Goal: Information Seeking & Learning: Learn about a topic

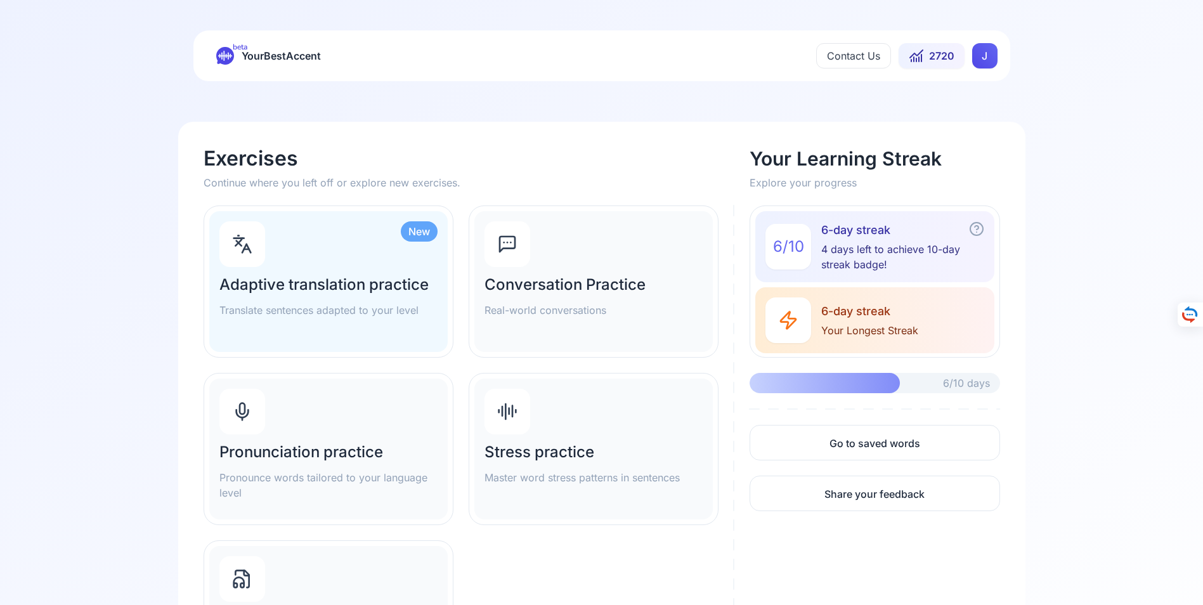
click at [308, 439] on div "Pronunciation practice Pronounce words tailored to your language level" at bounding box center [328, 449] width 238 height 141
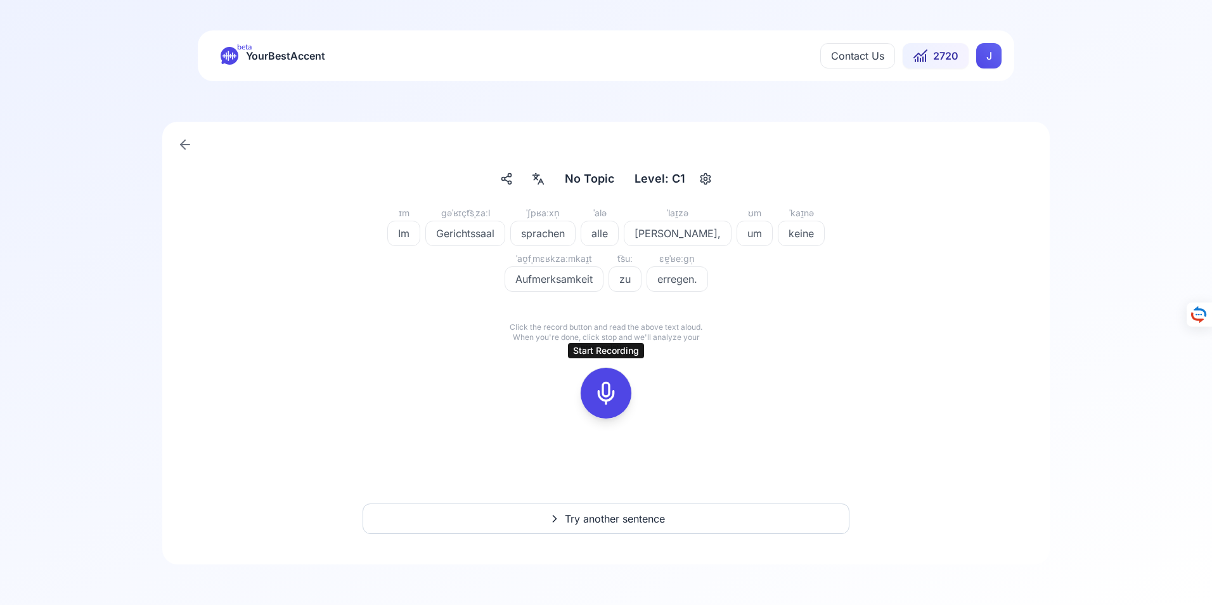
click at [609, 393] on icon at bounding box center [606, 392] width 25 height 25
click at [608, 399] on icon at bounding box center [606, 392] width 25 height 25
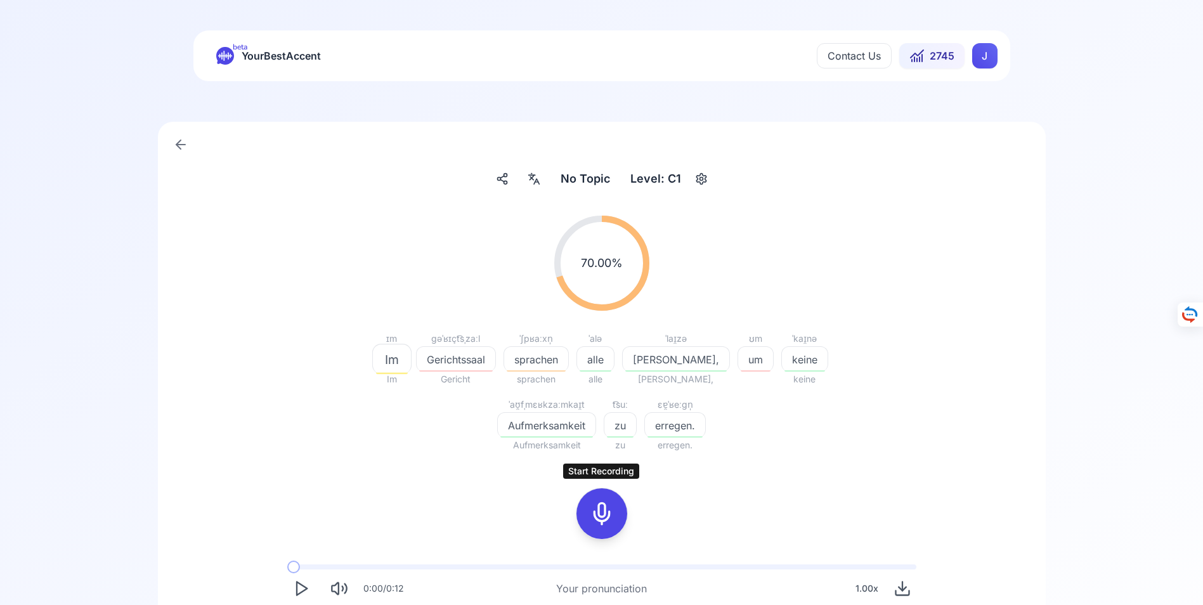
click at [600, 516] on icon at bounding box center [601, 513] width 25 height 25
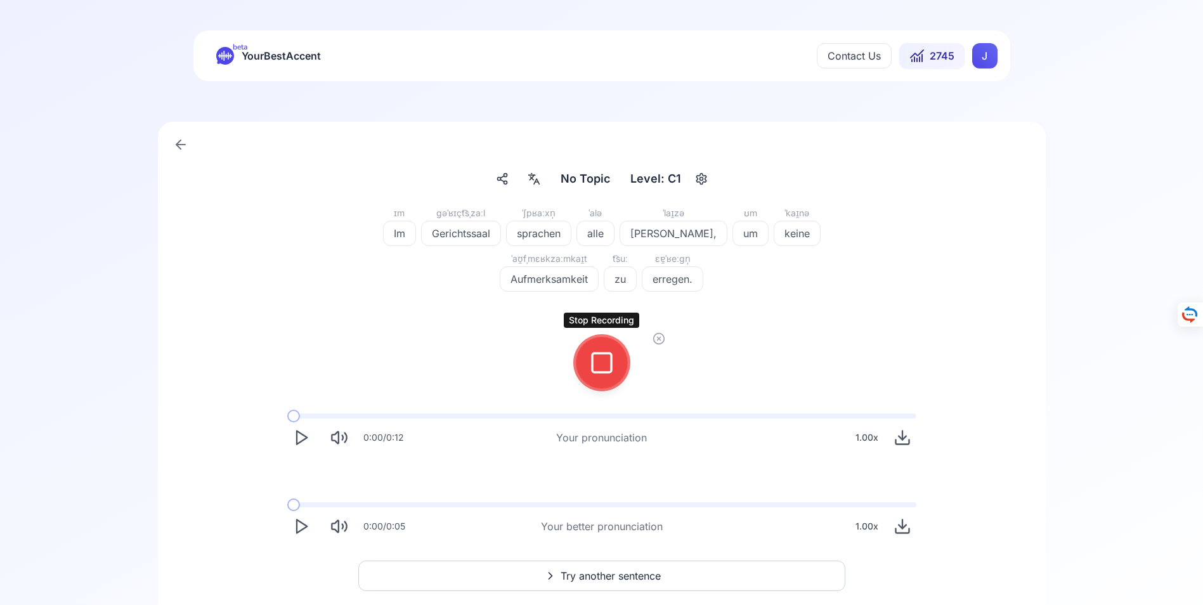
click at [604, 365] on icon at bounding box center [601, 362] width 25 height 25
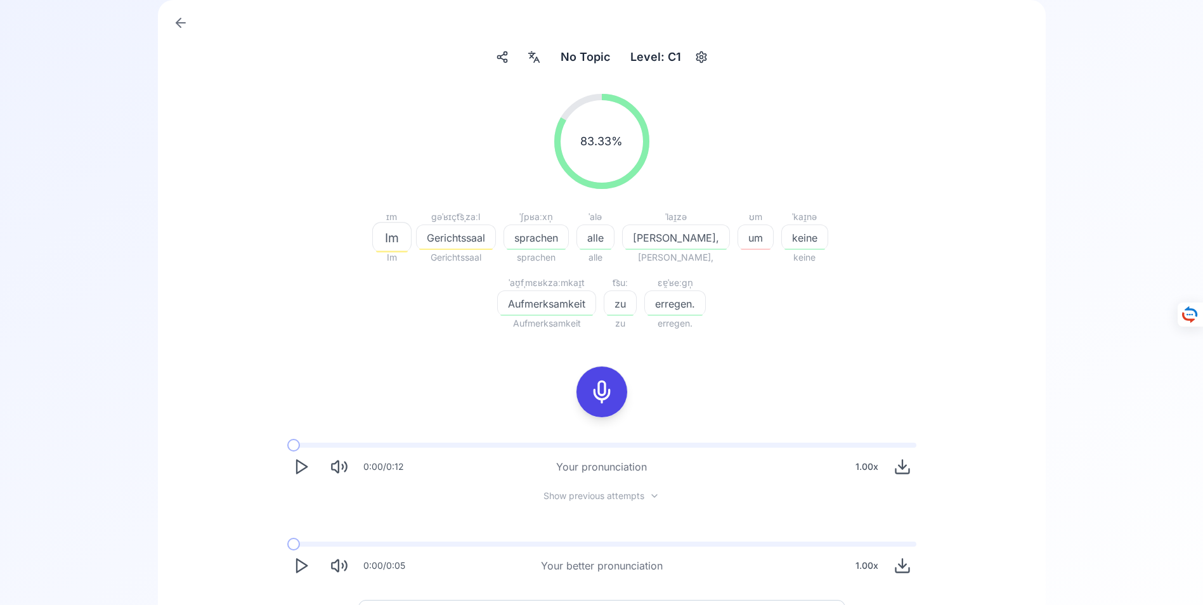
scroll to position [127, 0]
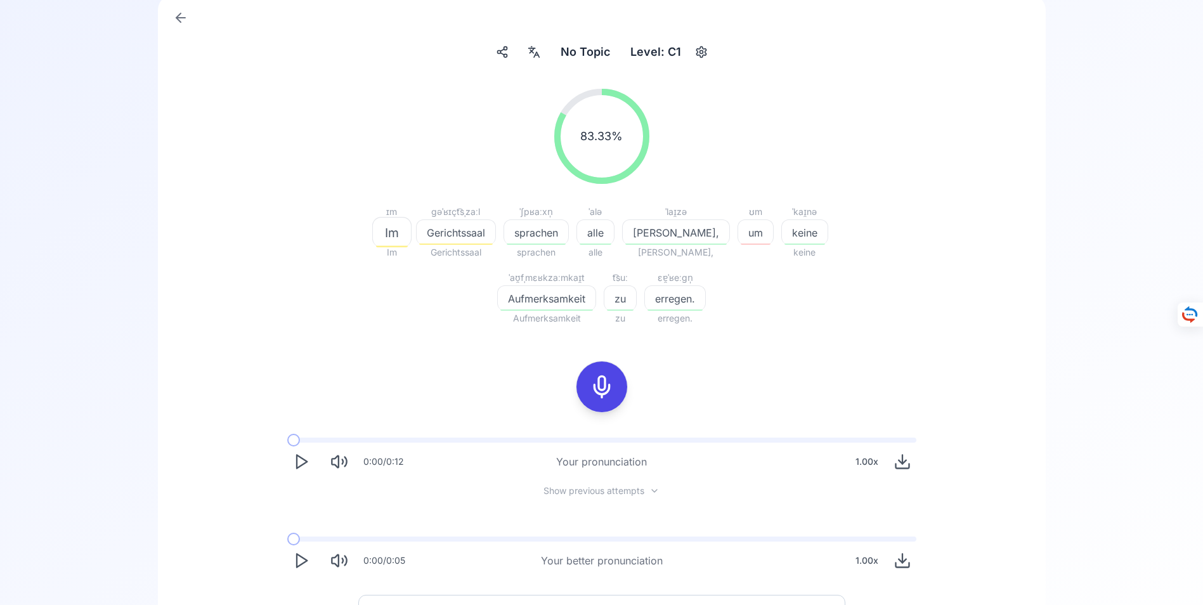
click at [300, 558] on icon "Play" at bounding box center [301, 561] width 18 height 18
click at [301, 558] on icon "Play" at bounding box center [301, 561] width 18 height 18
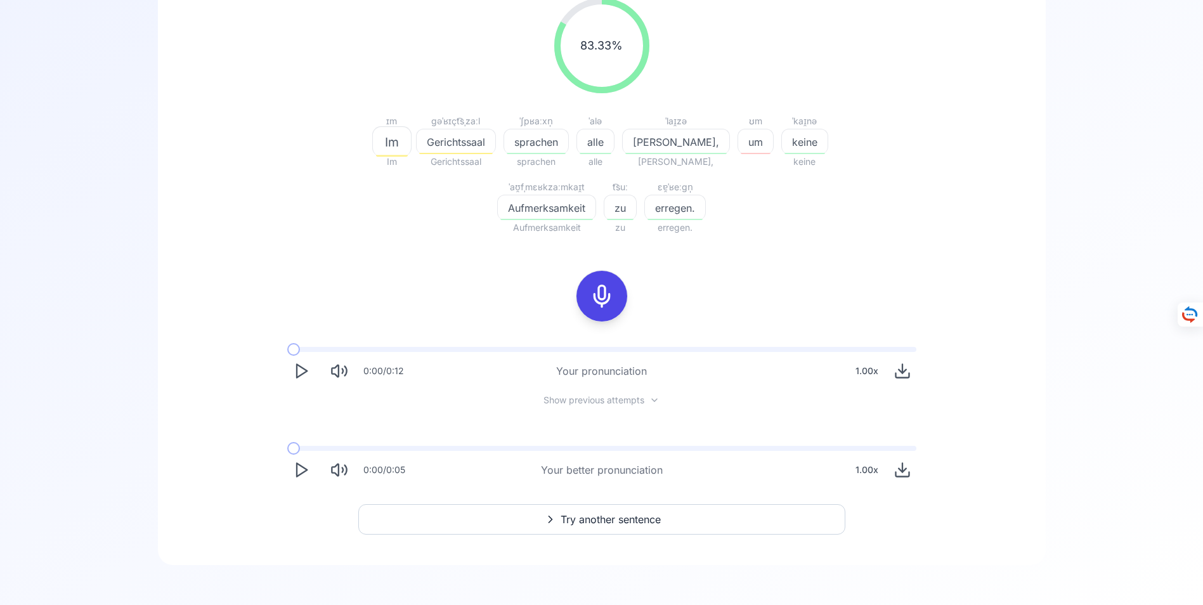
scroll to position [218, 0]
click at [596, 520] on span "Try another sentence" at bounding box center [611, 518] width 100 height 15
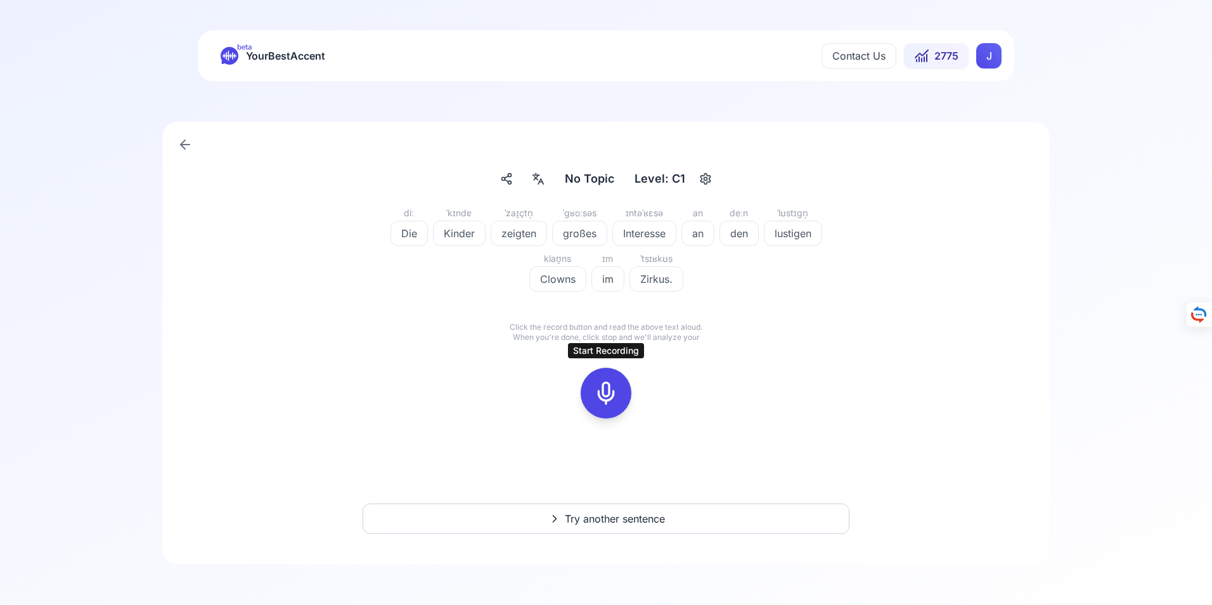
click at [606, 397] on icon at bounding box center [606, 392] width 25 height 25
click at [611, 394] on icon at bounding box center [606, 392] width 25 height 25
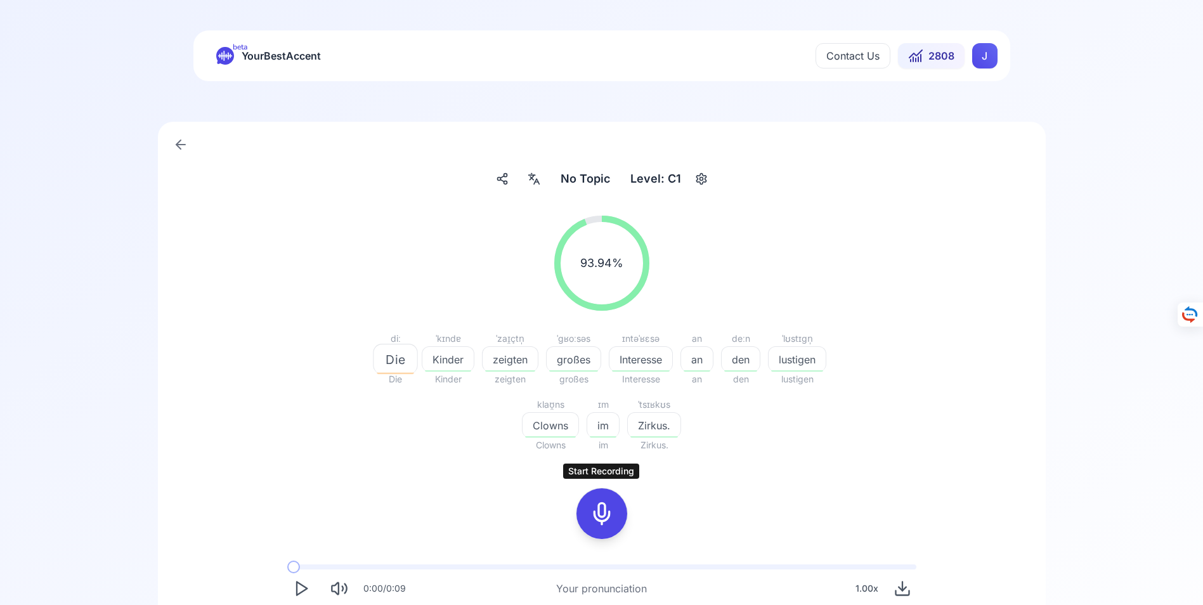
click at [597, 513] on icon at bounding box center [601, 513] width 25 height 25
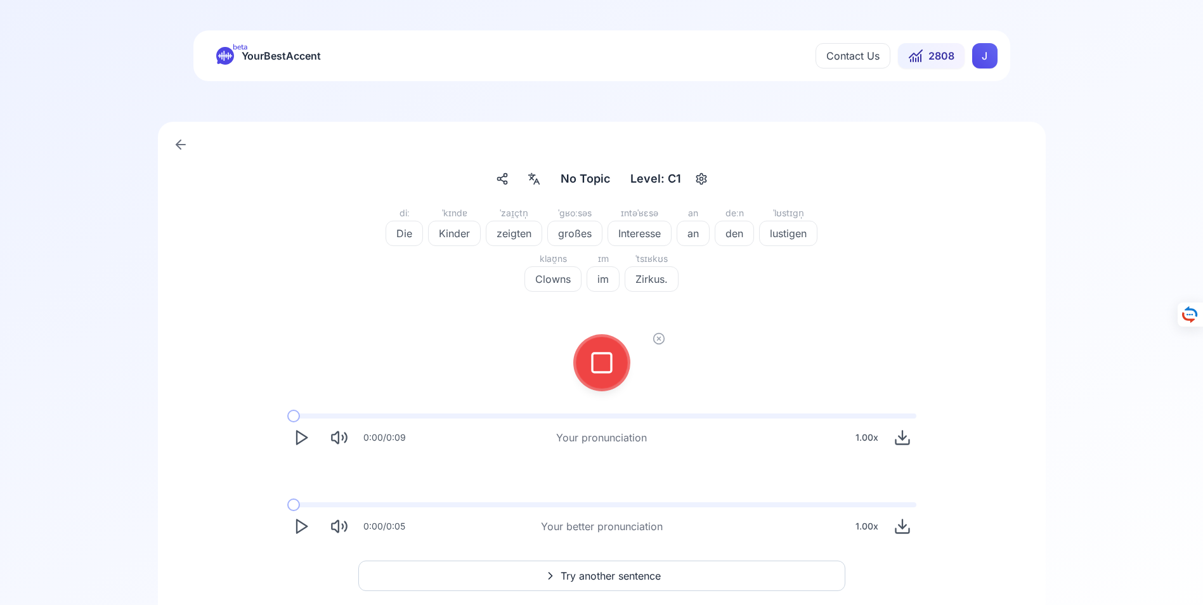
click at [599, 573] on span "Try another sentence" at bounding box center [611, 575] width 100 height 15
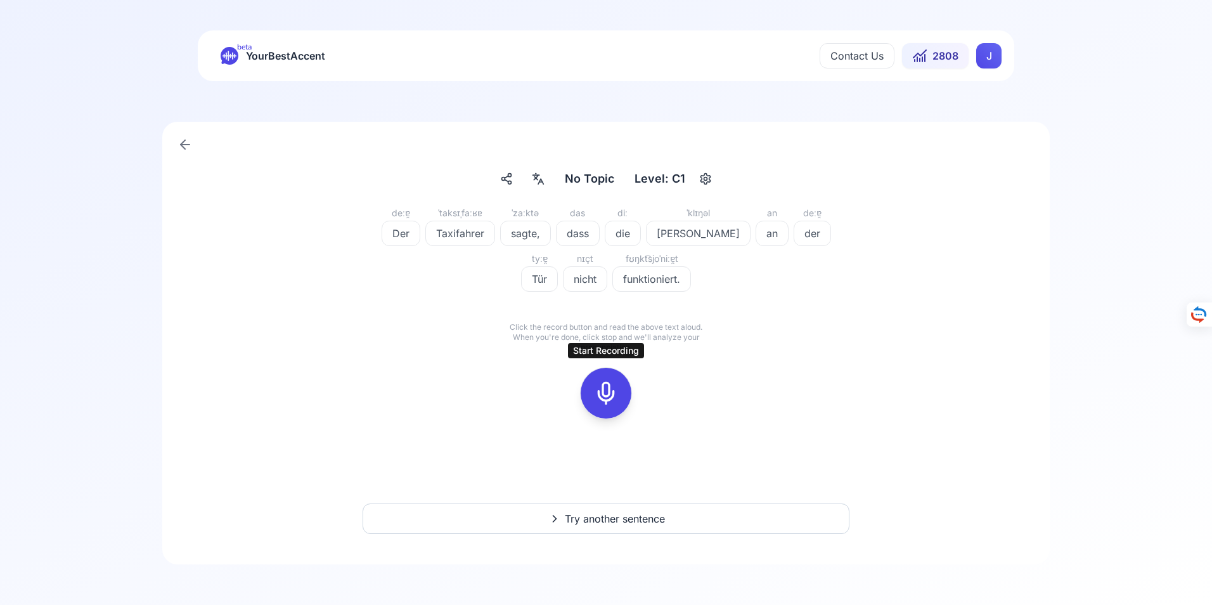
click at [609, 393] on icon at bounding box center [606, 392] width 25 height 25
click at [610, 394] on icon at bounding box center [606, 392] width 25 height 25
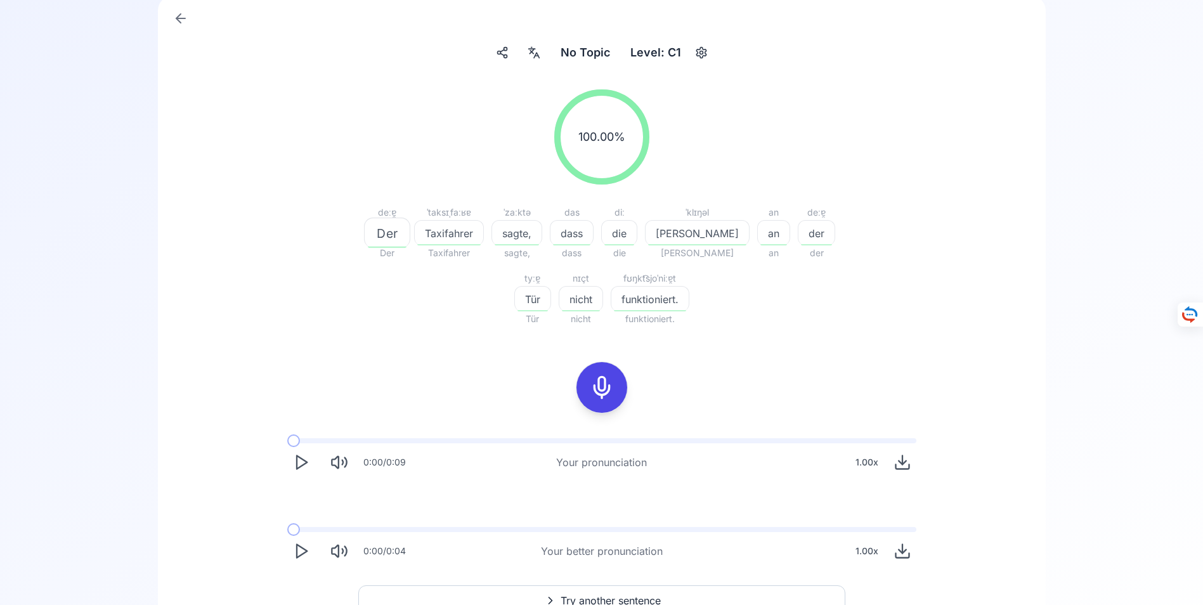
scroll to position [127, 0]
click at [182, 15] on icon at bounding box center [180, 17] width 15 height 15
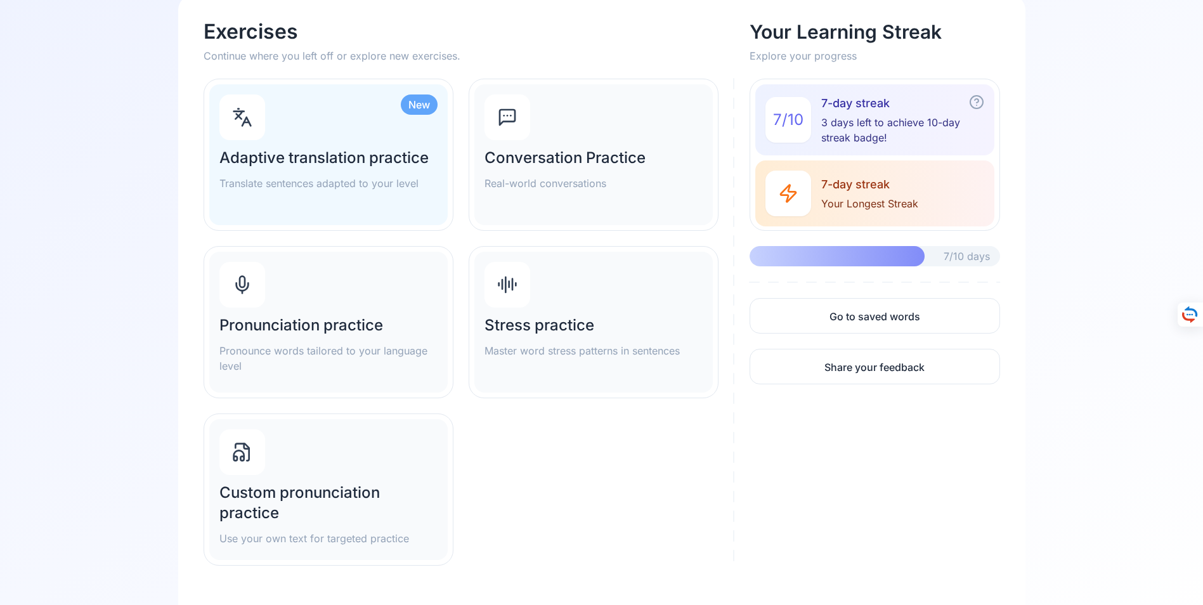
click at [311, 156] on h2 "Adaptive translation practice" at bounding box center [328, 158] width 218 height 20
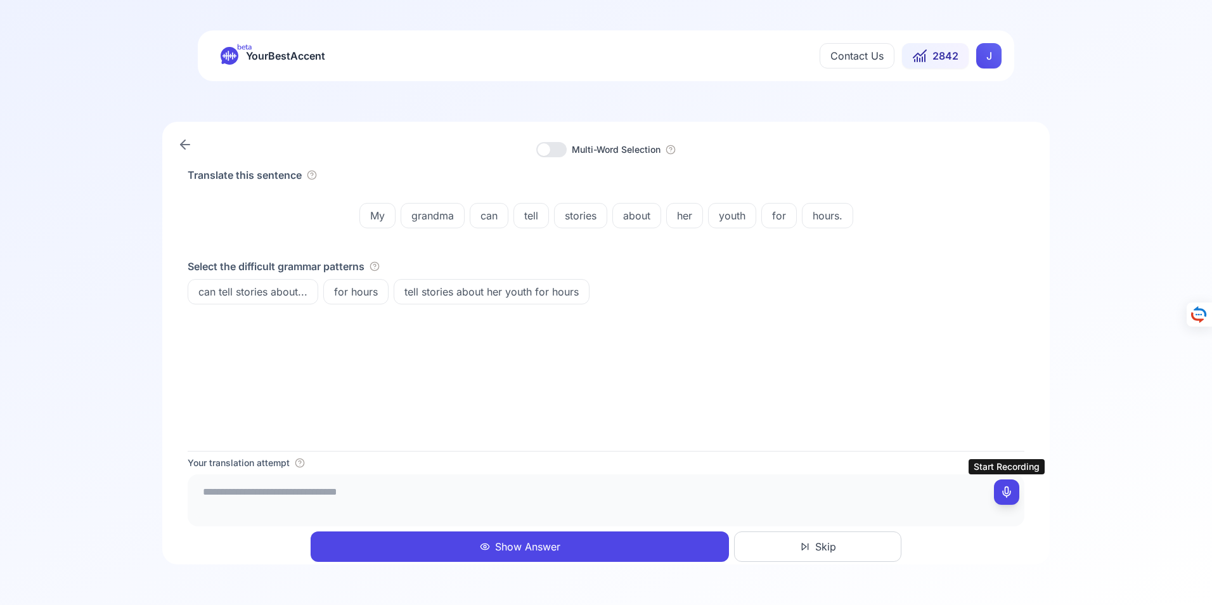
click at [1009, 491] on icon at bounding box center [1007, 492] width 13 height 13
click at [1005, 493] on icon at bounding box center [1007, 492] width 13 height 13
click at [434, 493] on textarea "**********" at bounding box center [606, 498] width 827 height 38
click at [367, 493] on textarea "**********" at bounding box center [606, 498] width 827 height 38
click at [398, 495] on textarea "**********" at bounding box center [606, 498] width 827 height 38
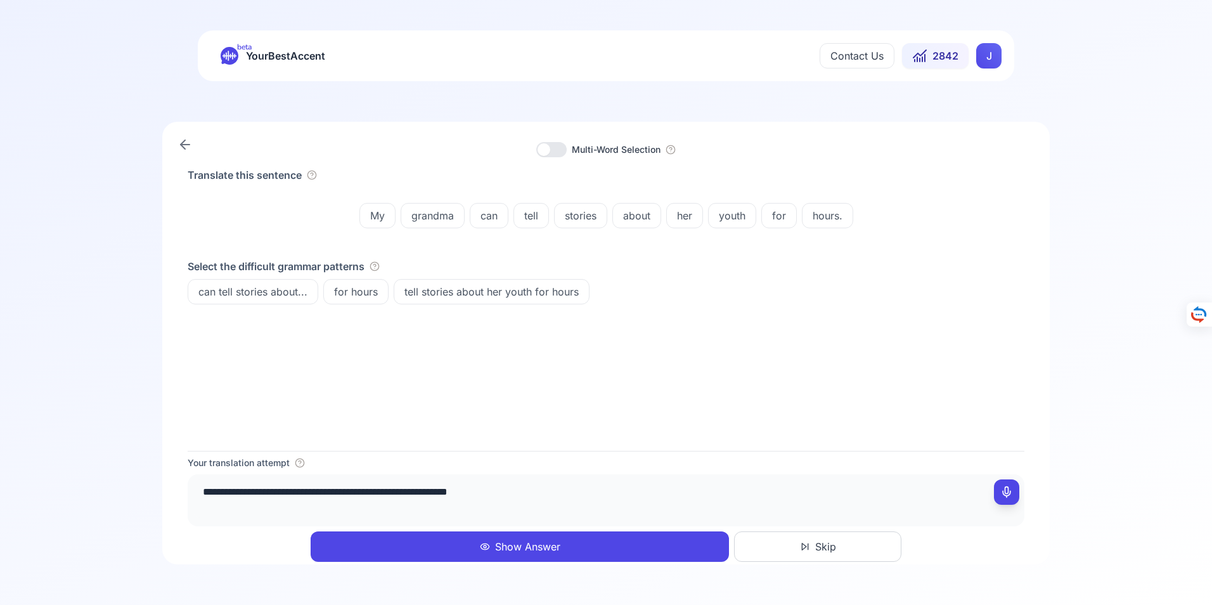
type textarea "**********"
click at [524, 542] on button "Show Answer" at bounding box center [520, 546] width 419 height 30
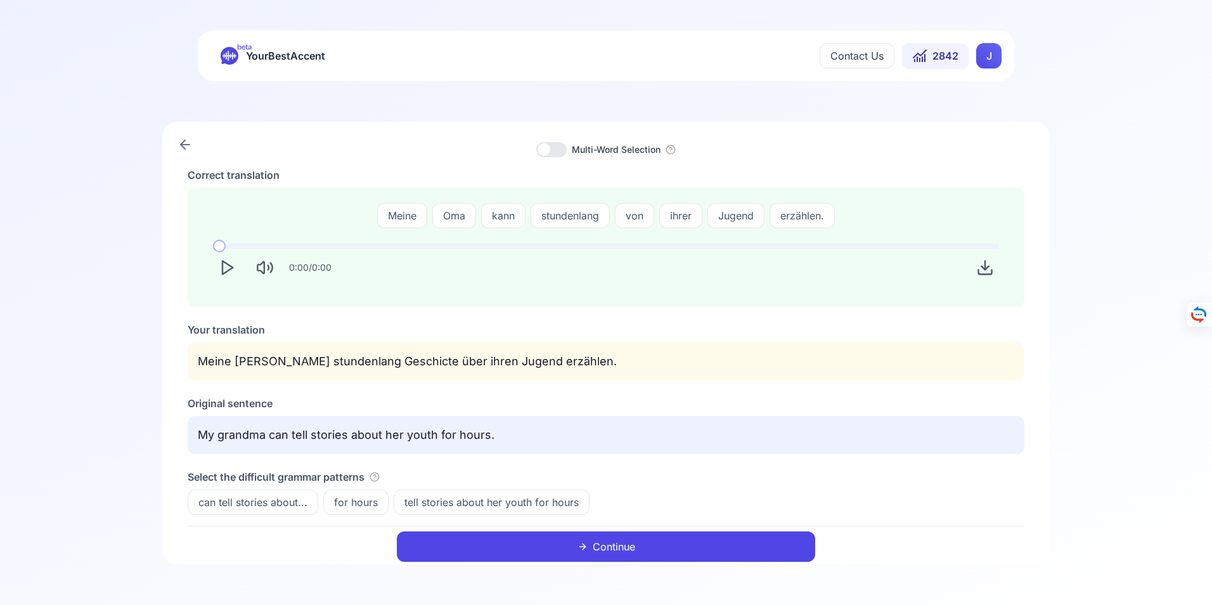
click at [613, 545] on button "Continue" at bounding box center [606, 546] width 419 height 30
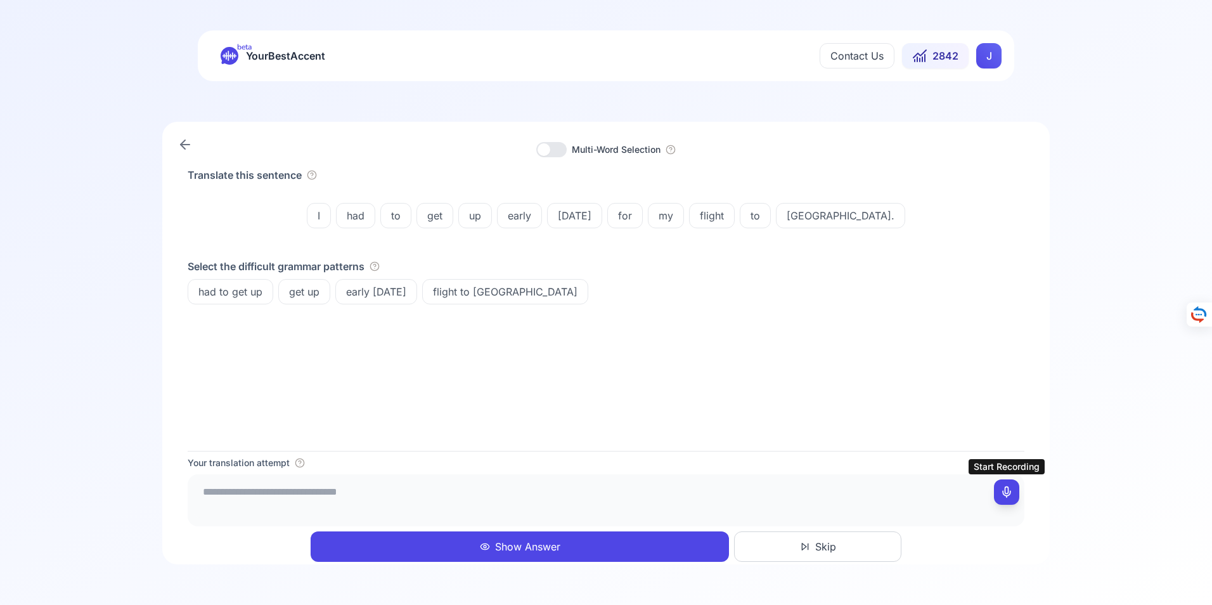
click at [1007, 490] on icon at bounding box center [1007, 492] width 13 height 13
click at [1010, 490] on icon at bounding box center [1007, 492] width 13 height 13
click at [403, 494] on textarea "**********" at bounding box center [606, 498] width 827 height 38
type textarea "**********"
click at [532, 543] on button "Show Answer" at bounding box center [520, 546] width 419 height 30
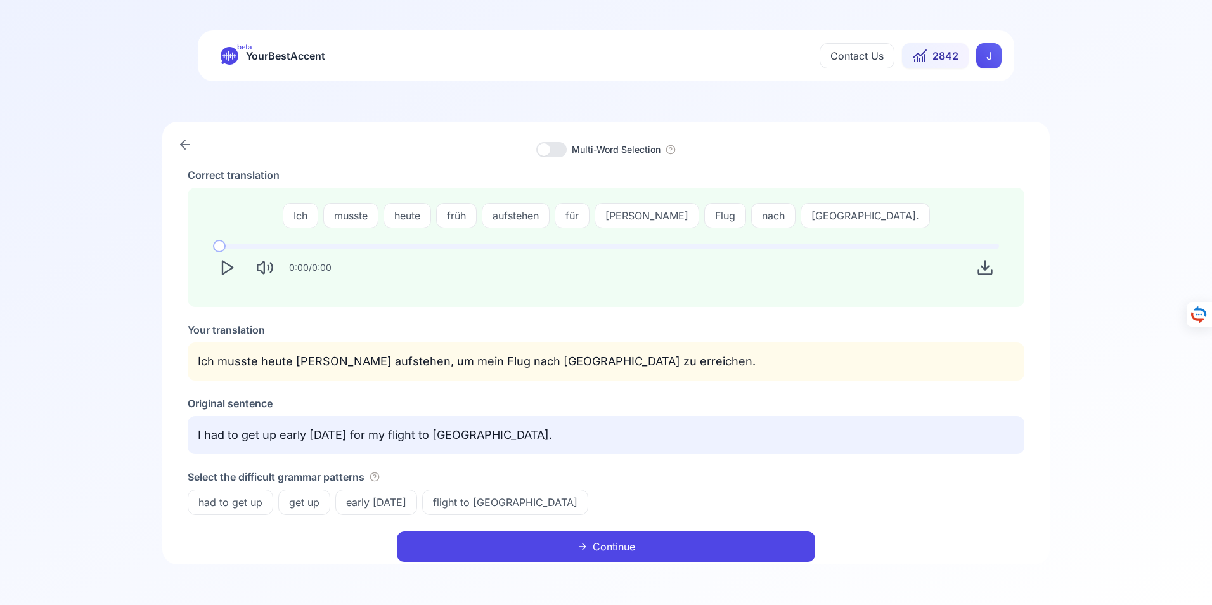
click at [611, 545] on button "Continue" at bounding box center [606, 546] width 419 height 30
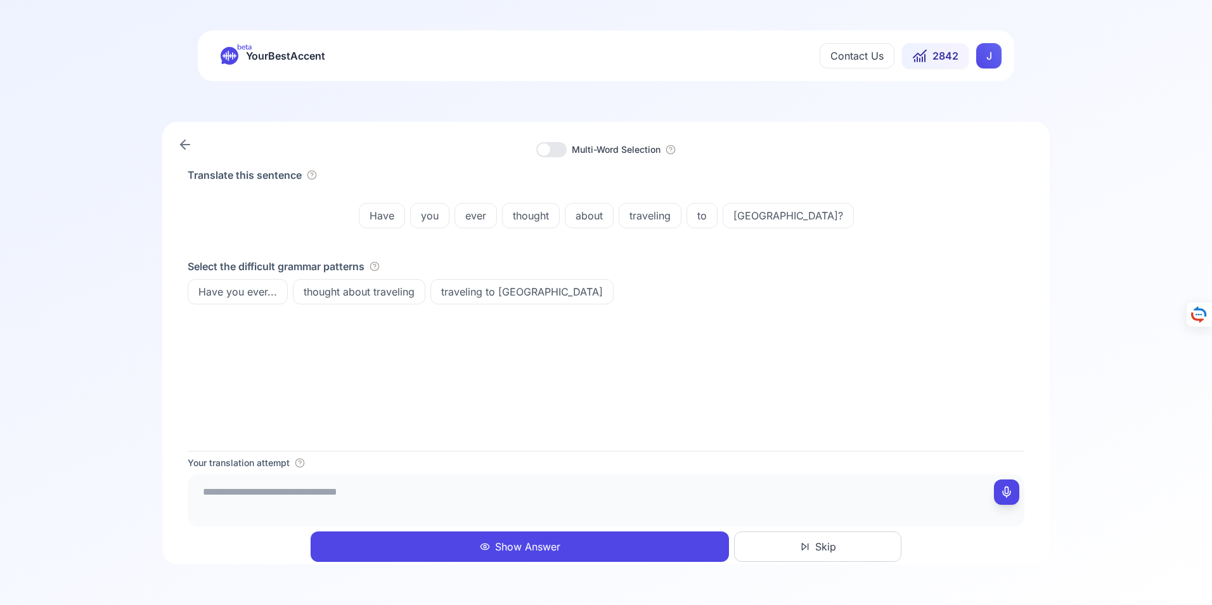
click at [534, 546] on button "Show Answer" at bounding box center [520, 546] width 419 height 30
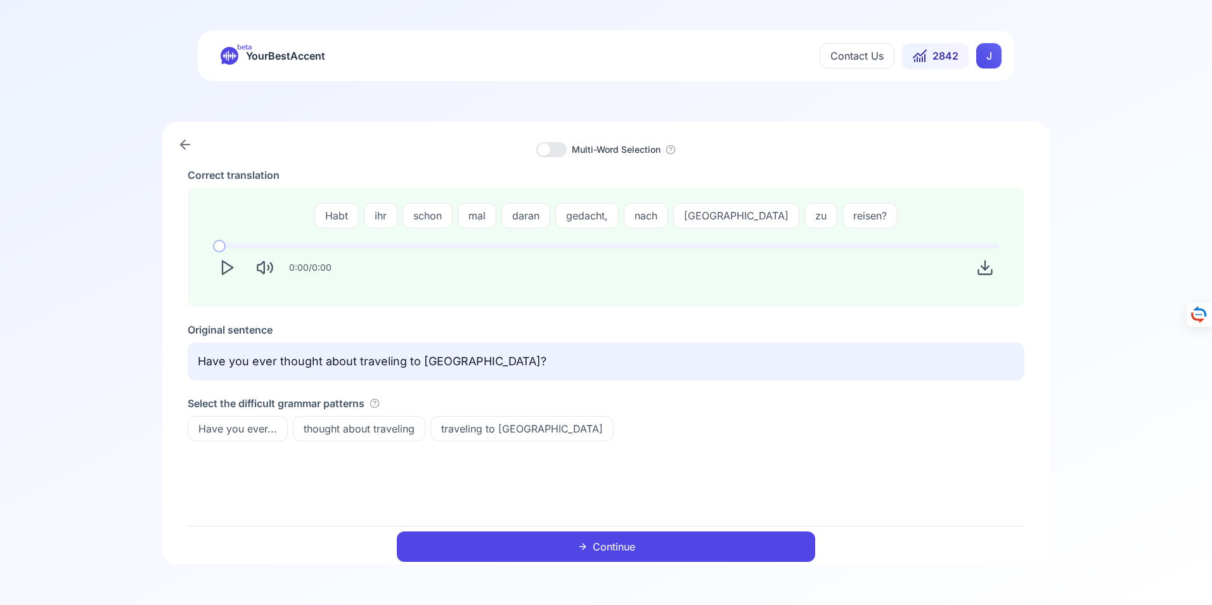
click at [616, 545] on button "Continue" at bounding box center [606, 546] width 419 height 30
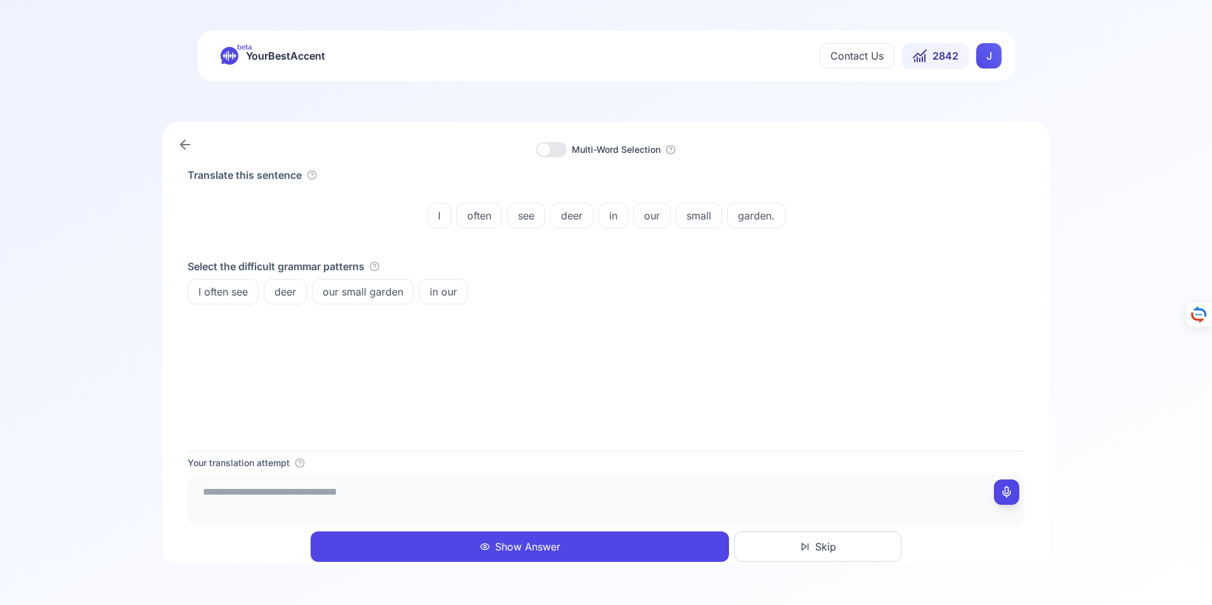
click at [1007, 491] on icon at bounding box center [1007, 492] width 13 height 13
click at [1010, 492] on icon at bounding box center [1007, 492] width 13 height 13
click at [1010, 493] on icon at bounding box center [1007, 492] width 13 height 13
click at [1003, 491] on icon at bounding box center [1007, 492] width 13 height 13
type textarea "**********"
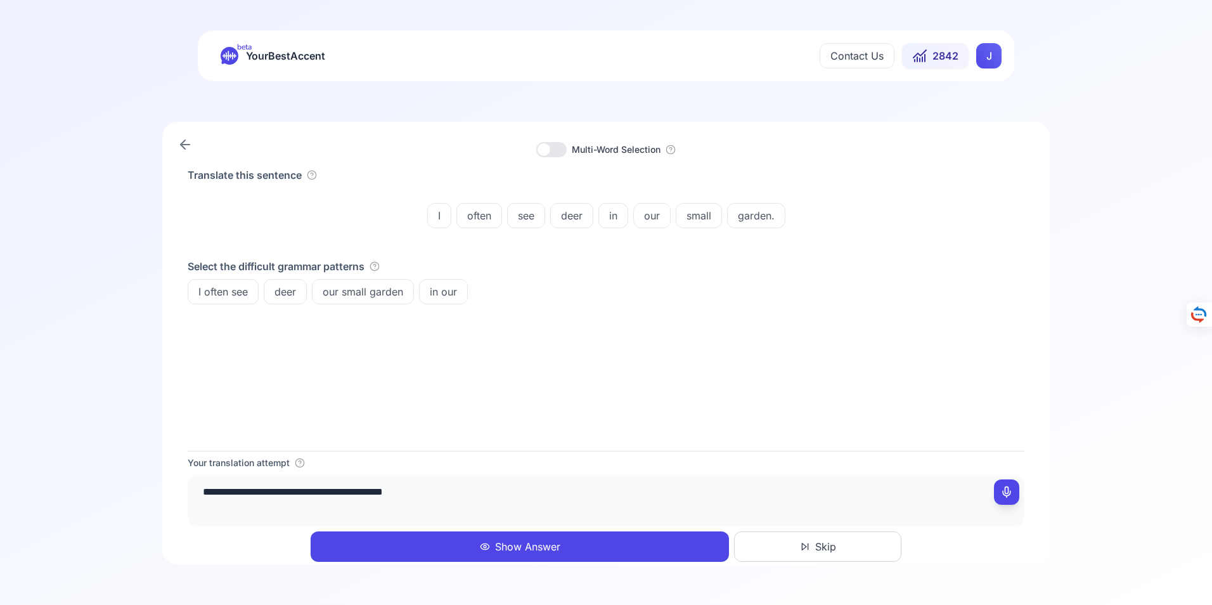
click at [534, 544] on button "Show Answer" at bounding box center [520, 546] width 419 height 30
